Goal: Navigation & Orientation: Find specific page/section

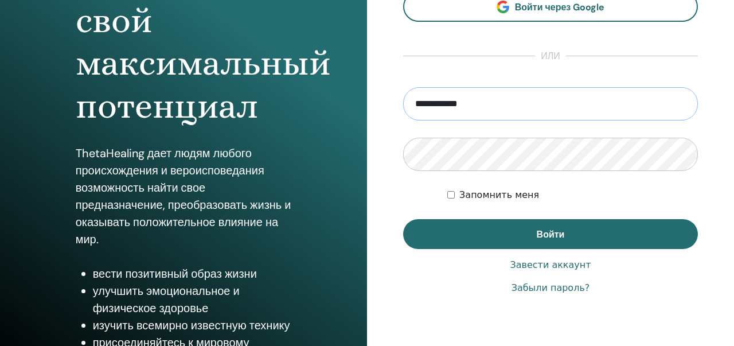
scroll to position [170, 0]
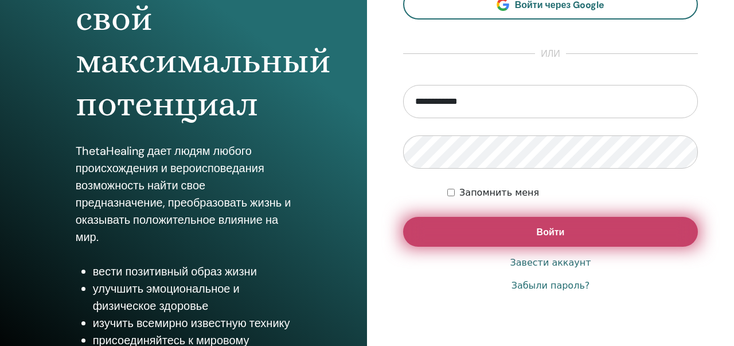
click at [549, 233] on font "Войти" at bounding box center [551, 232] width 28 height 12
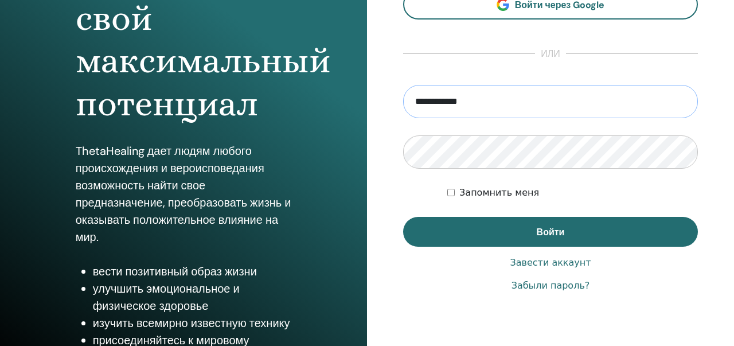
drag, startPoint x: 538, startPoint y: 94, endPoint x: 475, endPoint y: 104, distance: 63.9
click at [475, 104] on input "**********" at bounding box center [550, 101] width 295 height 33
paste input "***"
type input "**********"
click at [397, 126] on div "**********" at bounding box center [550, 105] width 367 height 551
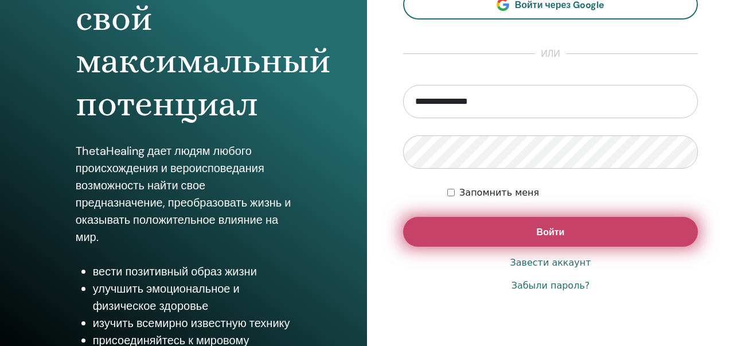
click at [509, 229] on button "Войти" at bounding box center [550, 232] width 295 height 30
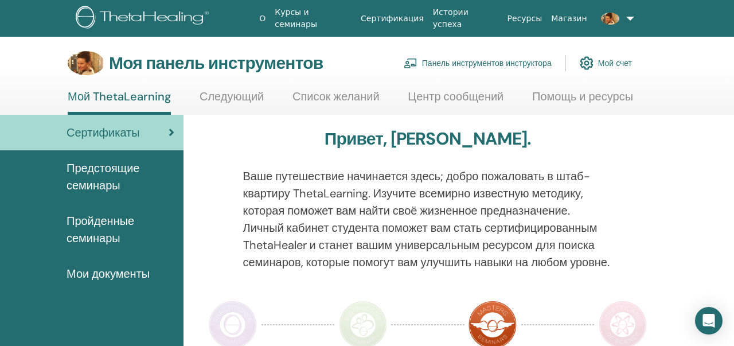
click at [594, 68] on link "Мой счет" at bounding box center [606, 62] width 52 height 25
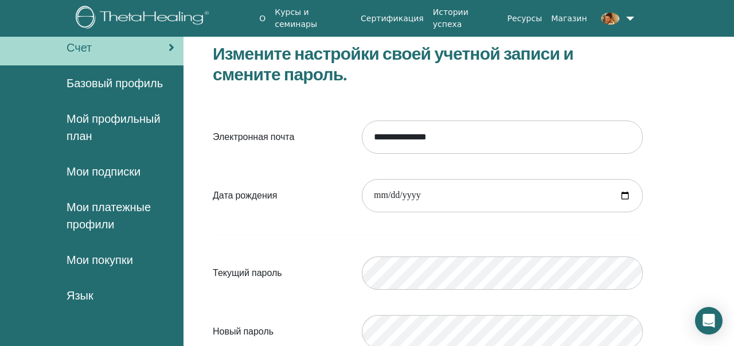
scroll to position [60, 0]
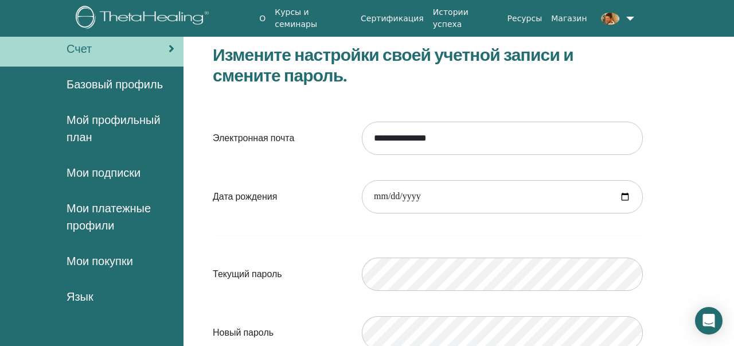
click at [95, 170] on font "Мои подписки" at bounding box center [104, 172] width 74 height 15
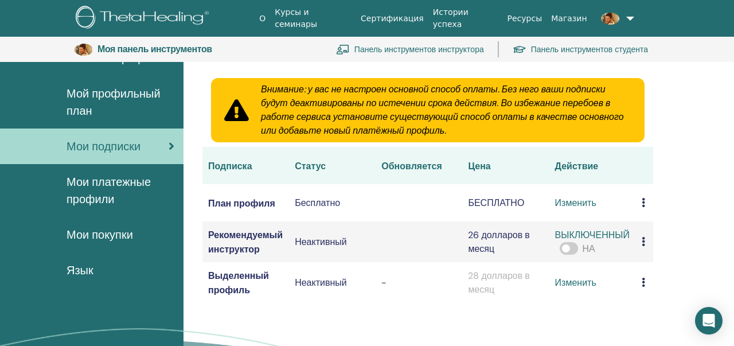
scroll to position [110, 0]
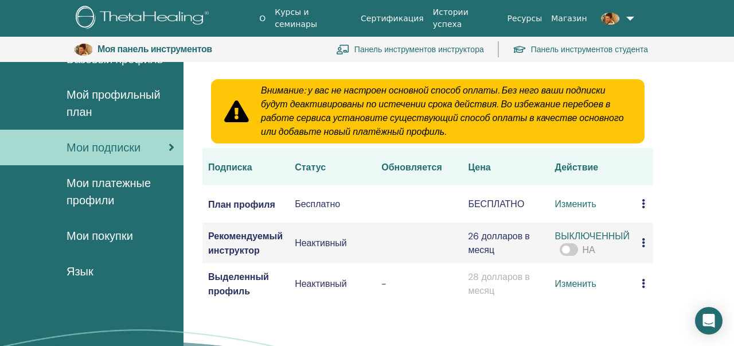
click at [106, 229] on font "Мои покупки" at bounding box center [100, 235] width 67 height 15
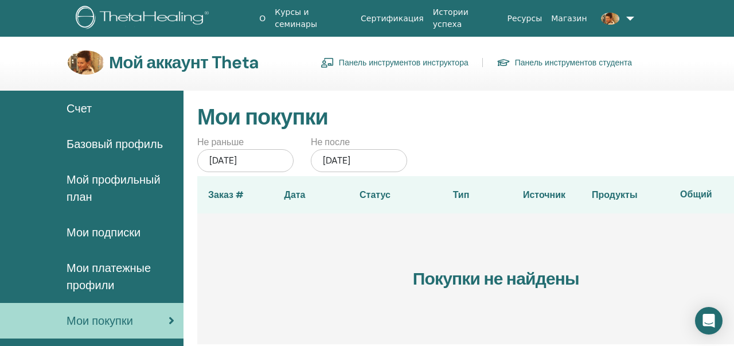
click at [120, 147] on font "Базовый профиль" at bounding box center [115, 144] width 96 height 15
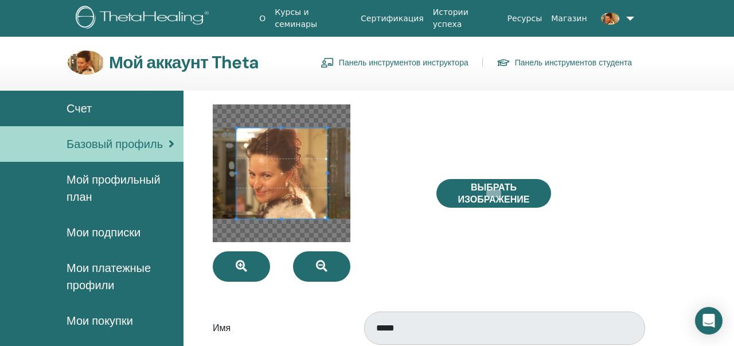
click at [82, 113] on font "Счет" at bounding box center [79, 108] width 25 height 15
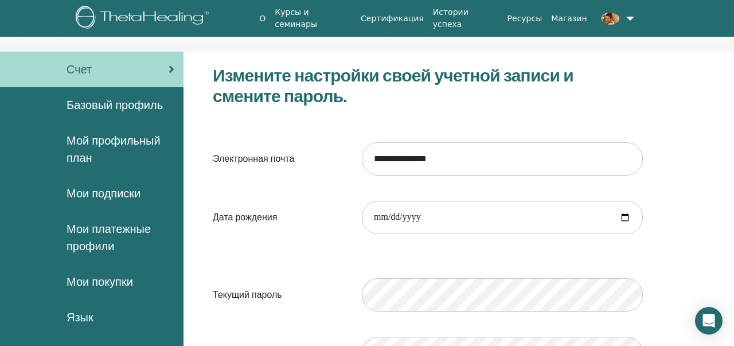
scroll to position [37, 0]
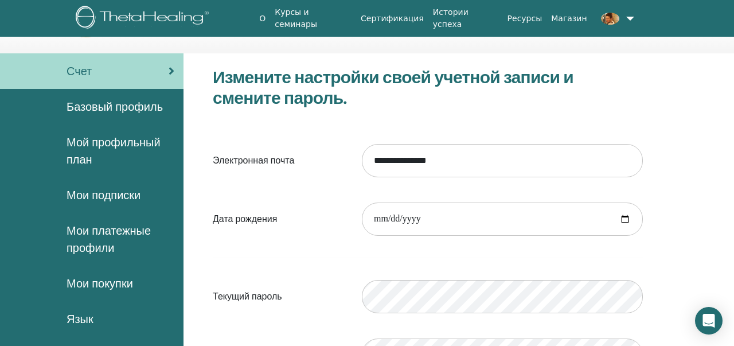
click at [77, 194] on font "Мои подписки" at bounding box center [104, 195] width 74 height 15
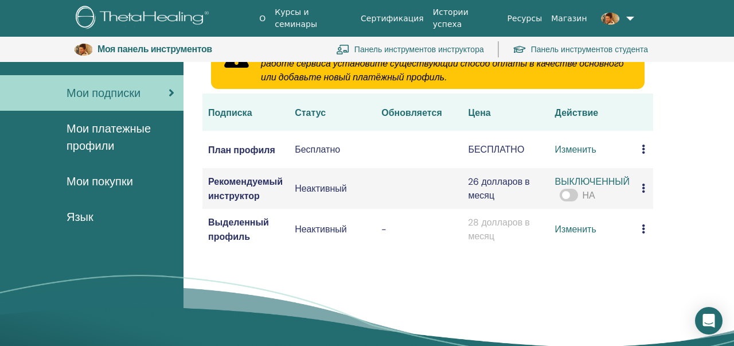
scroll to position [161, 0]
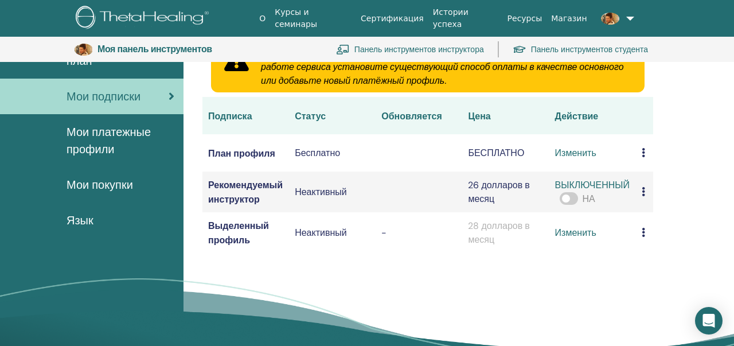
click at [79, 182] on font "Мои покупки" at bounding box center [100, 184] width 67 height 15
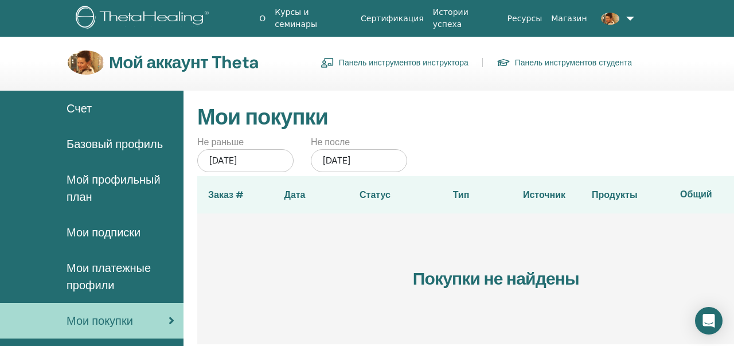
click at [469, 17] on font "Истории успеха" at bounding box center [451, 17] width 36 height 21
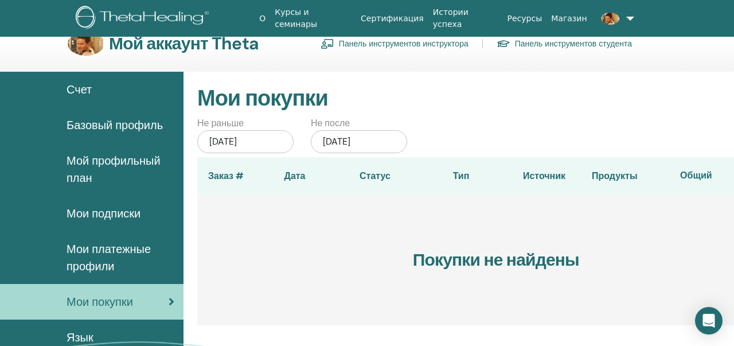
scroll to position [16, 0]
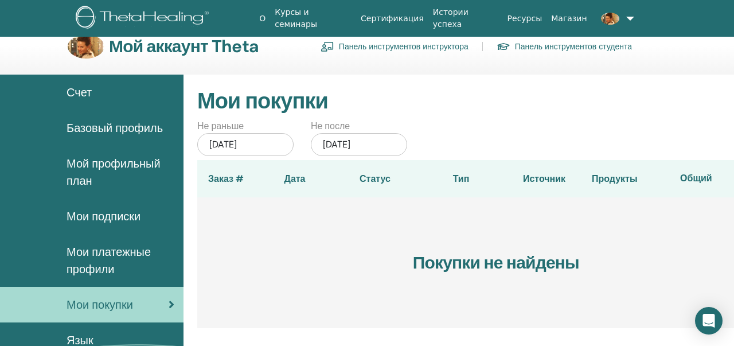
click at [94, 161] on font "Мой профильный план" at bounding box center [114, 172] width 94 height 32
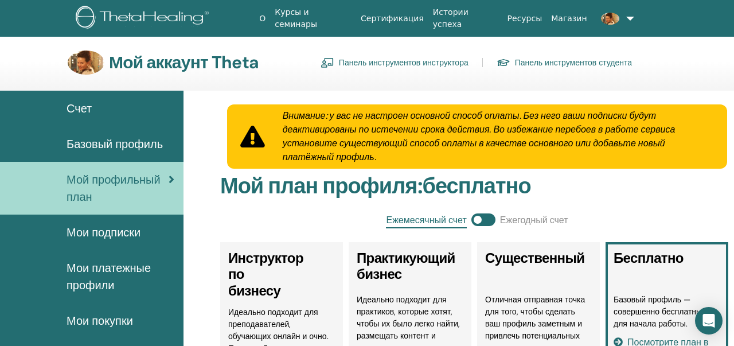
click at [607, 17] on img at bounding box center [610, 19] width 18 height 12
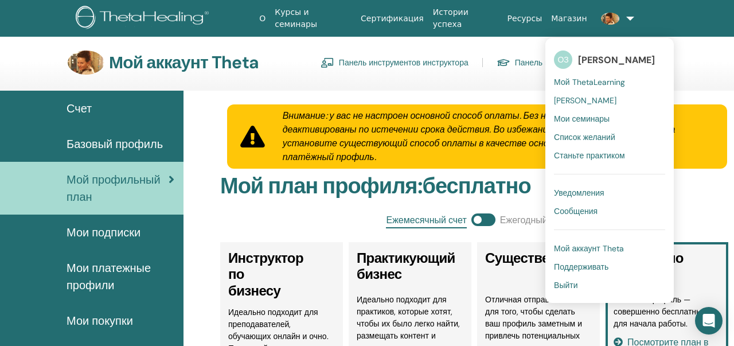
click at [585, 118] on font "Мои семинары" at bounding box center [582, 119] width 56 height 10
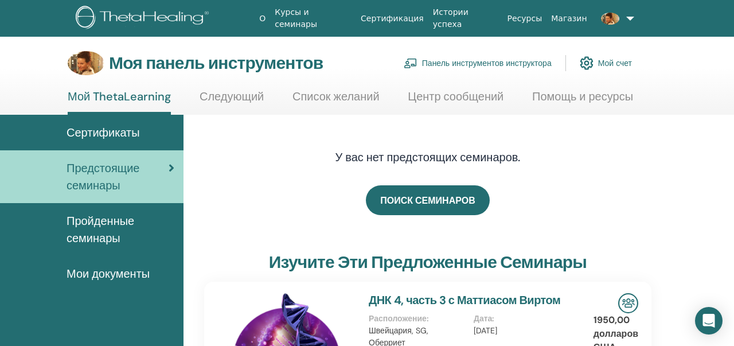
click at [121, 129] on font "Сертификаты" at bounding box center [103, 132] width 73 height 15
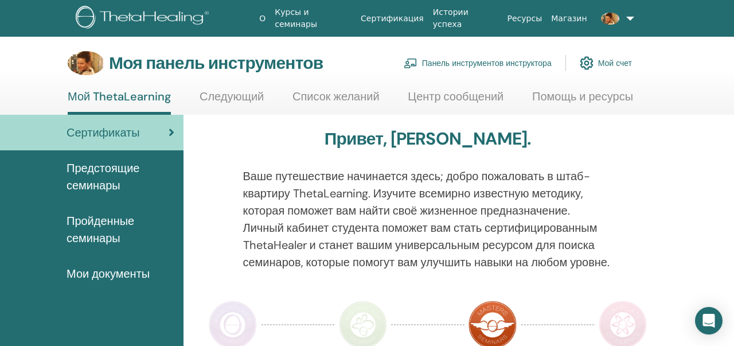
click at [91, 173] on font "Предстоящие семинары" at bounding box center [103, 177] width 73 height 32
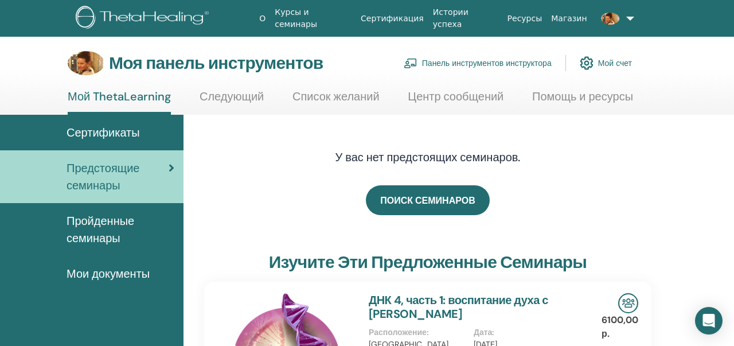
click at [138, 135] on font "Сертификаты" at bounding box center [103, 132] width 73 height 15
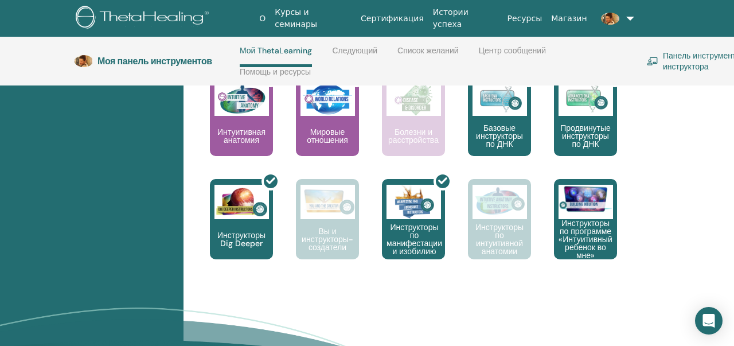
scroll to position [654, 0]
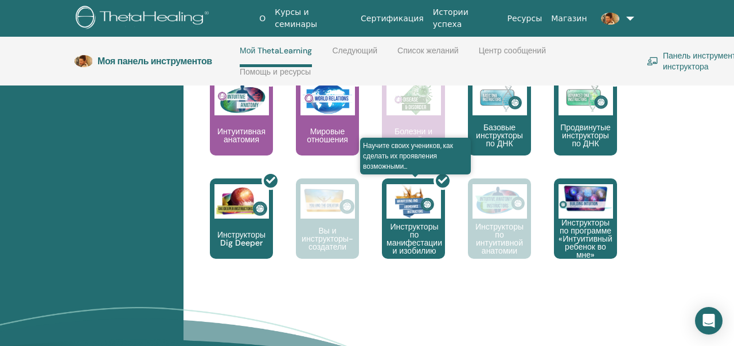
click at [418, 254] on div at bounding box center [420, 222] width 63 height 103
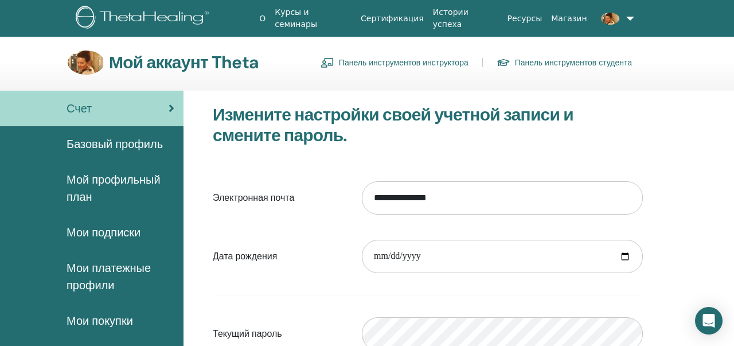
click at [631, 17] on link at bounding box center [615, 18] width 46 height 30
